Goal: Register for event/course

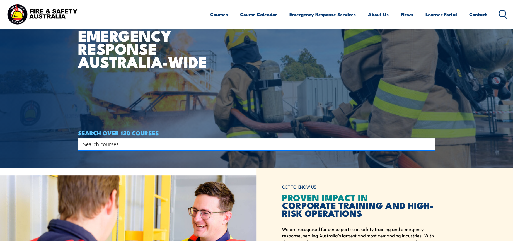
scroll to position [93, 0]
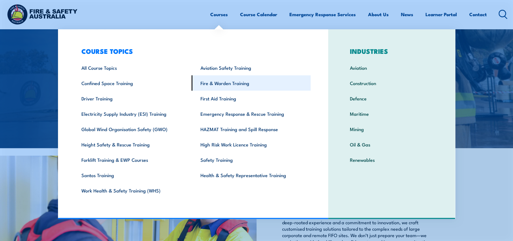
click at [218, 80] on link "Fire & Warden Training" at bounding box center [251, 82] width 119 height 15
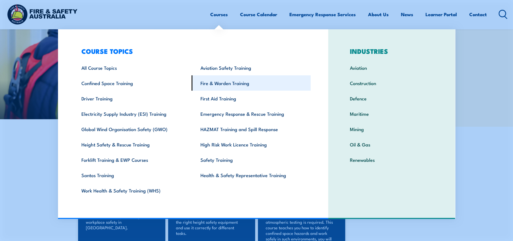
scroll to position [305, 0]
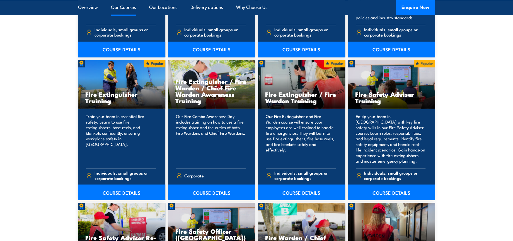
scroll to position [558, 0]
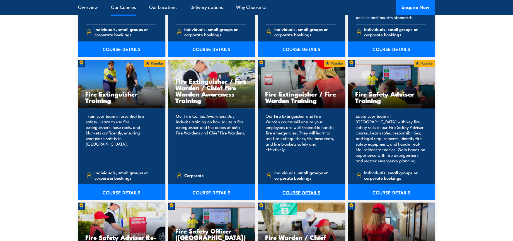
click at [299, 194] on link "COURSE DETAILS" at bounding box center [301, 192] width 87 height 16
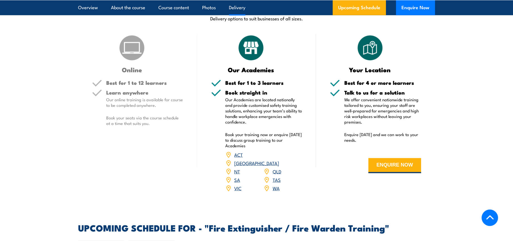
scroll to position [805, 0]
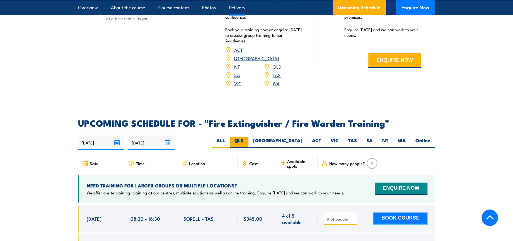
click at [248, 137] on label "QLD" at bounding box center [239, 142] width 19 height 11
click at [247, 137] on input "QLD" at bounding box center [246, 139] width 4 height 4
radio input "true"
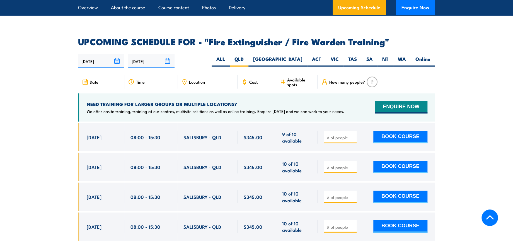
scroll to position [884, 0]
